Goal: Information Seeking & Learning: Learn about a topic

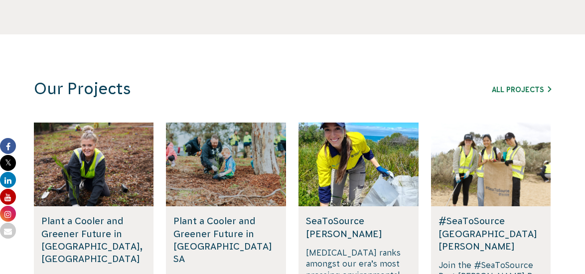
scroll to position [558, 0]
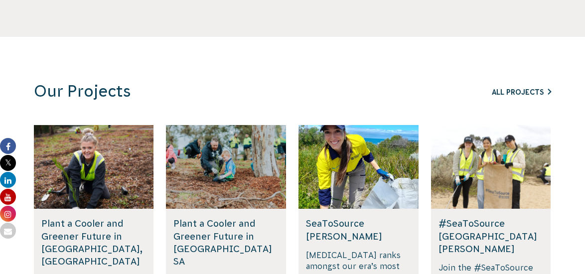
click at [296, 88] on link "All Projects" at bounding box center [521, 92] width 59 height 8
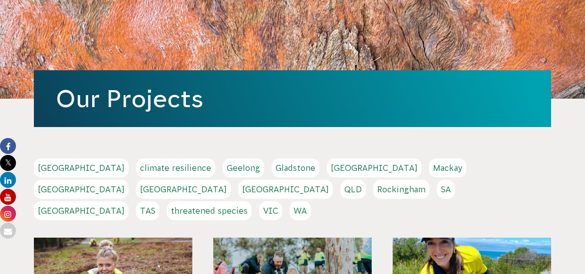
scroll to position [166, 0]
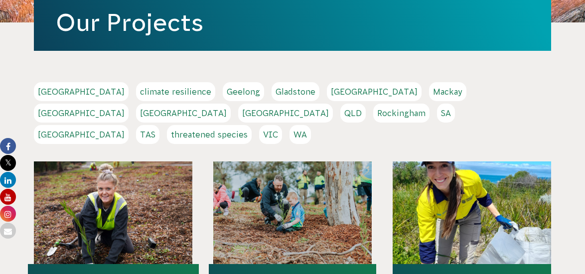
click at [437, 115] on link "SA" at bounding box center [446, 113] width 18 height 19
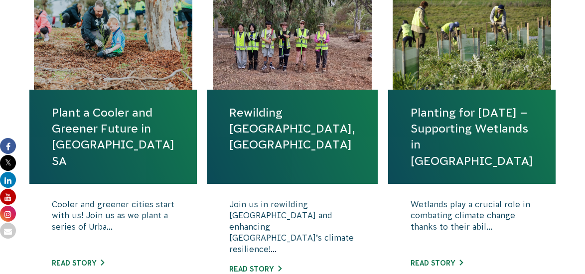
scroll to position [419, 0]
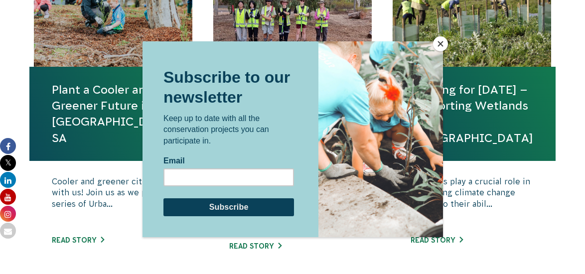
drag, startPoint x: 293, startPoint y: 8, endPoint x: 436, endPoint y: 48, distance: 148.6
click at [436, 48] on button "Close" at bounding box center [440, 43] width 15 height 15
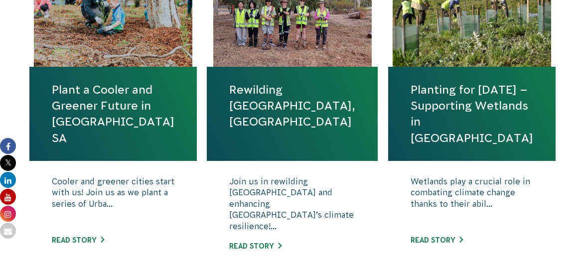
click at [464, 244] on div "Wetlands play a crucial role in combating climate change thanks to their abil..…" at bounding box center [472, 218] width 168 height 115
click at [459, 236] on link "Read story" at bounding box center [437, 240] width 52 height 8
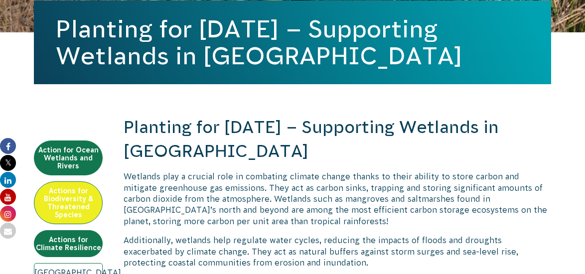
scroll to position [249, 0]
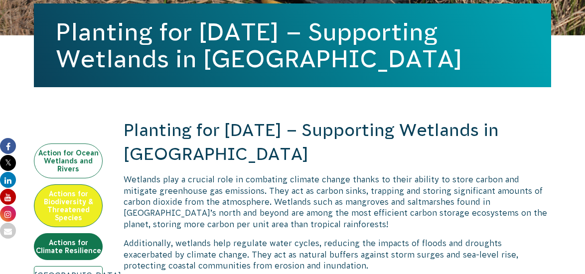
click at [65, 160] on link "Action for Ocean Wetlands and Rivers" at bounding box center [68, 161] width 69 height 35
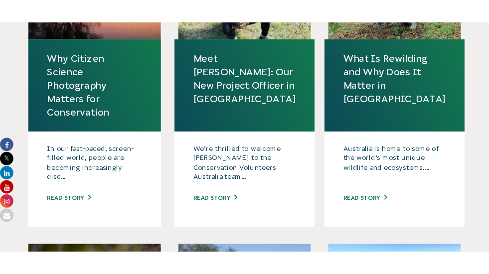
scroll to position [499, 0]
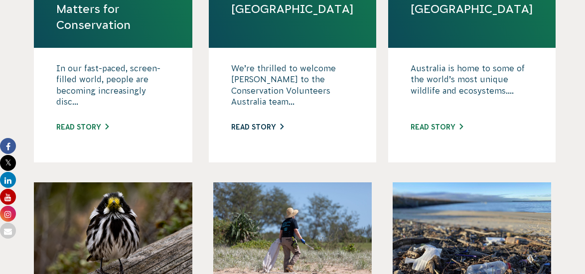
click at [280, 127] on link "Read story" at bounding box center [257, 127] width 52 height 8
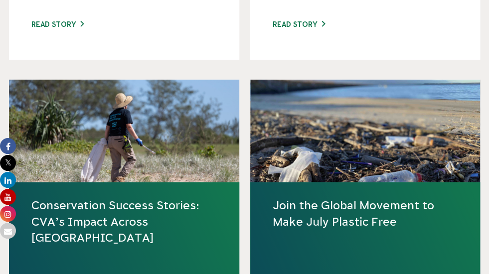
scroll to position [1163, 0]
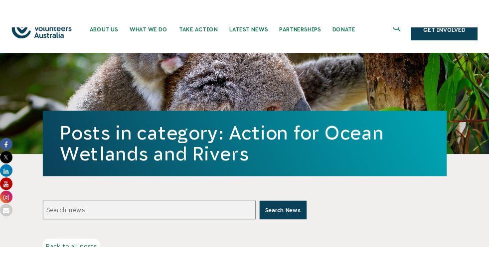
scroll to position [0, 0]
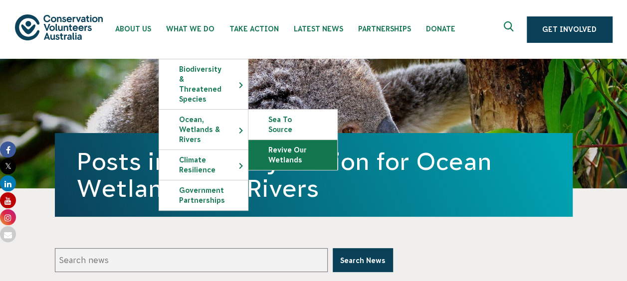
click at [283, 140] on link "Revive Our Wetlands" at bounding box center [292, 155] width 89 height 30
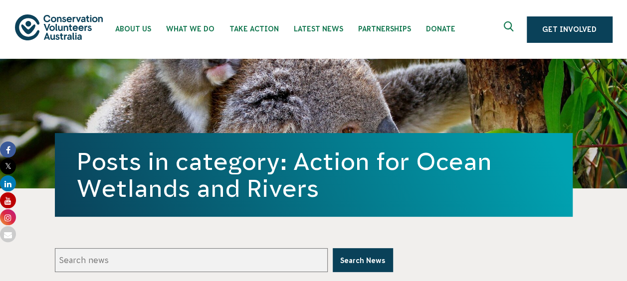
click at [423, 101] on div "Posts in category: Action for Ocean Wetlands and Rivers" at bounding box center [314, 124] width 518 height 130
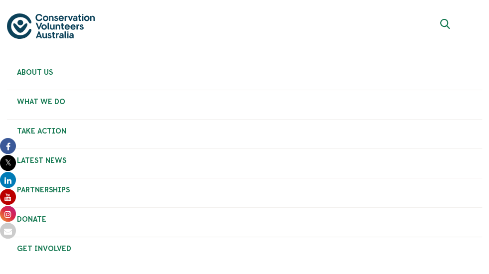
click at [0, 0] on link "Get Involved" at bounding box center [0, 0] width 0 height 0
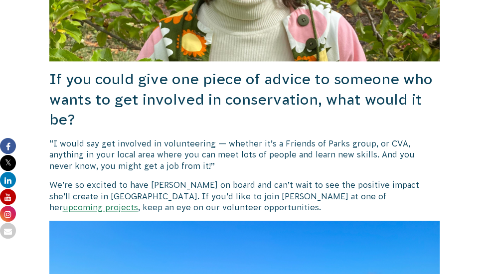
scroll to position [1894, 0]
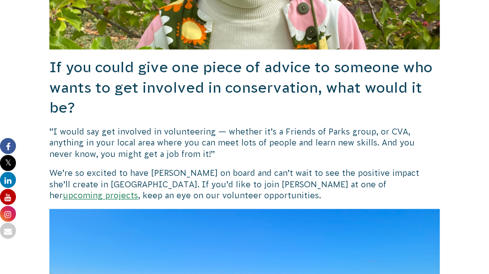
click at [138, 191] on link "upcoming projects" at bounding box center [100, 195] width 75 height 9
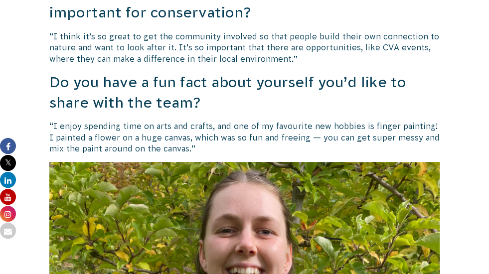
scroll to position [1396, 0]
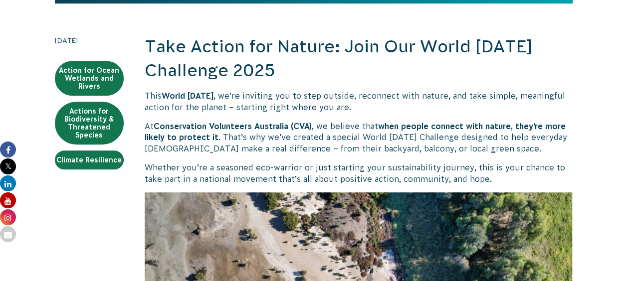
scroll to position [90, 0]
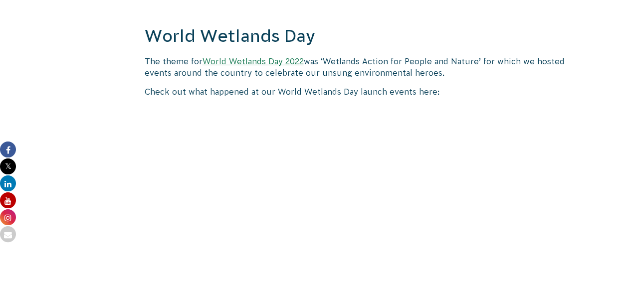
scroll to position [1702, 0]
